Goal: Navigation & Orientation: Find specific page/section

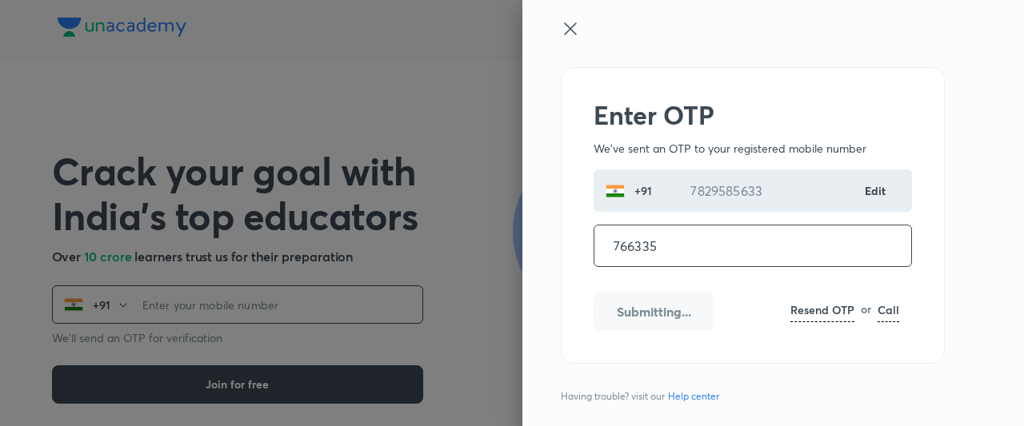
type input "766335"
